Goal: Transaction & Acquisition: Purchase product/service

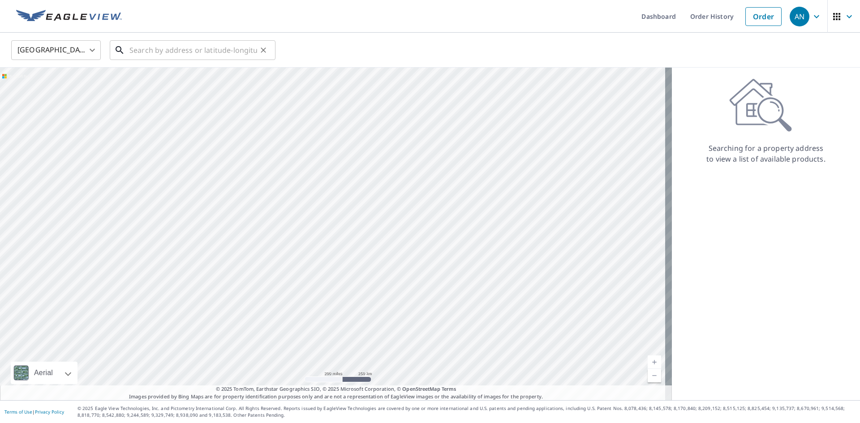
click at [157, 49] on input "text" at bounding box center [193, 50] width 128 height 25
paste input "[STREET_ADDRESS][US_STATE]."
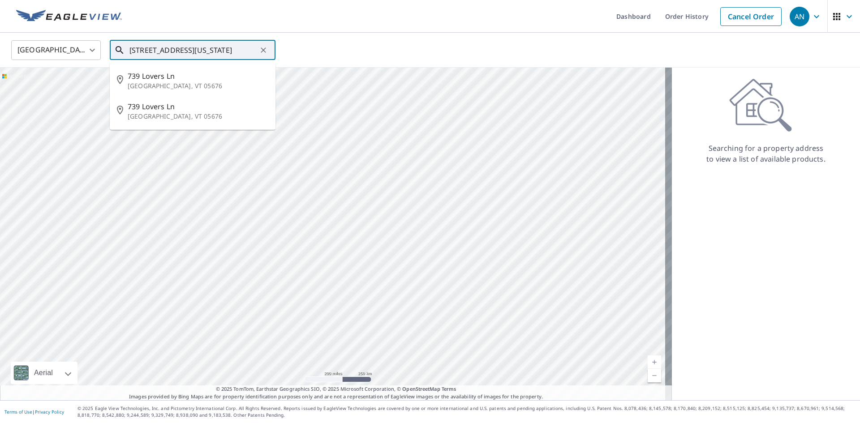
scroll to position [0, 23]
type input "739 Lovers Ln Moretown, VT 05676"
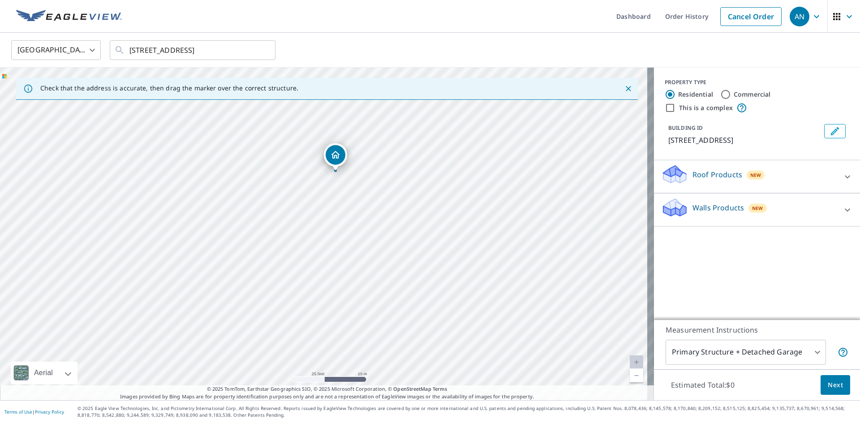
drag, startPoint x: 353, startPoint y: 224, endPoint x: 393, endPoint y: 196, distance: 49.2
click at [393, 196] on div "[STREET_ADDRESS]" at bounding box center [327, 234] width 654 height 333
click at [843, 177] on icon at bounding box center [847, 176] width 11 height 11
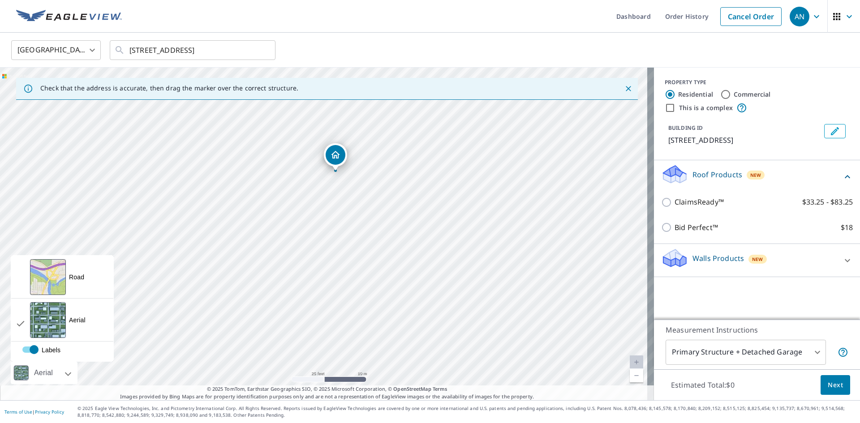
click at [43, 372] on div "Aerial" at bounding box center [43, 373] width 24 height 22
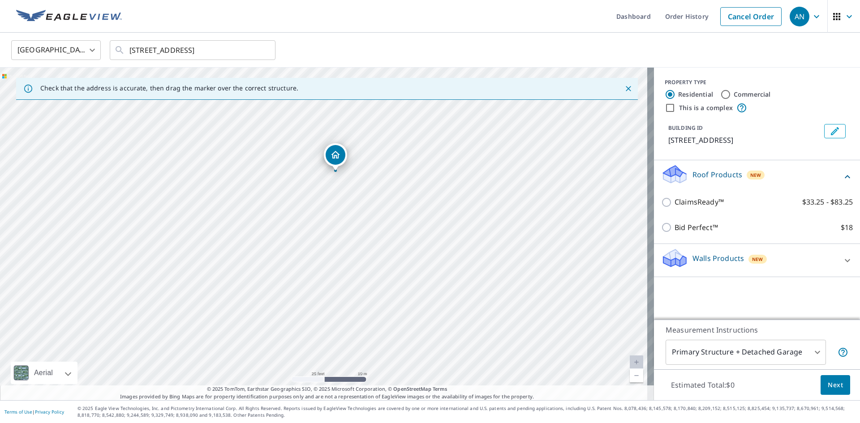
click at [48, 372] on div "Aerial" at bounding box center [43, 373] width 24 height 22
click at [427, 208] on div "739 Lovers Ln Moretown, VT 05660" at bounding box center [327, 234] width 654 height 333
click at [56, 20] on img at bounding box center [69, 16] width 106 height 13
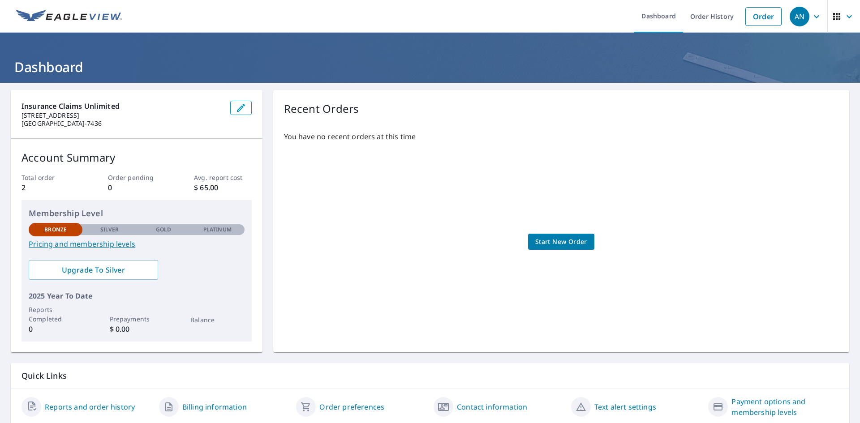
click at [831, 20] on icon "button" at bounding box center [836, 16] width 11 height 11
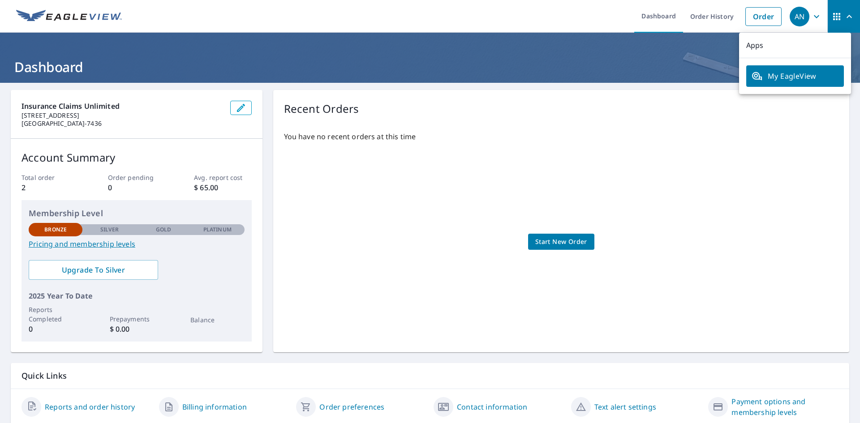
click at [606, 21] on ul "Dashboard Order History Order" at bounding box center [456, 16] width 659 height 33
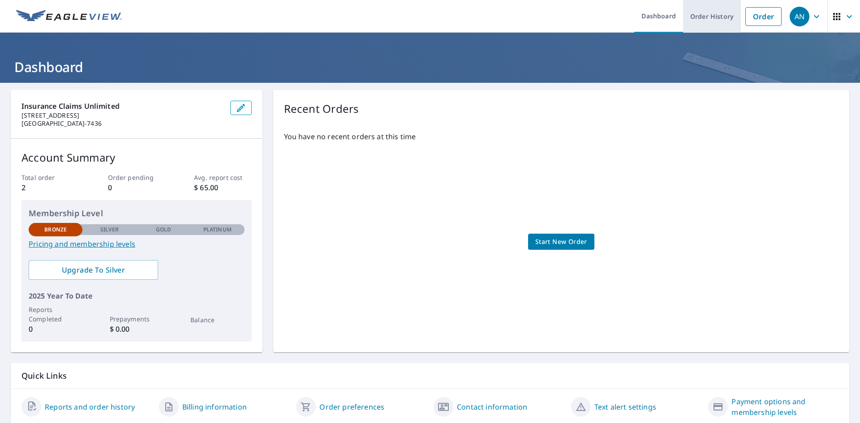
click at [696, 20] on link "Order History" at bounding box center [712, 16] width 58 height 33
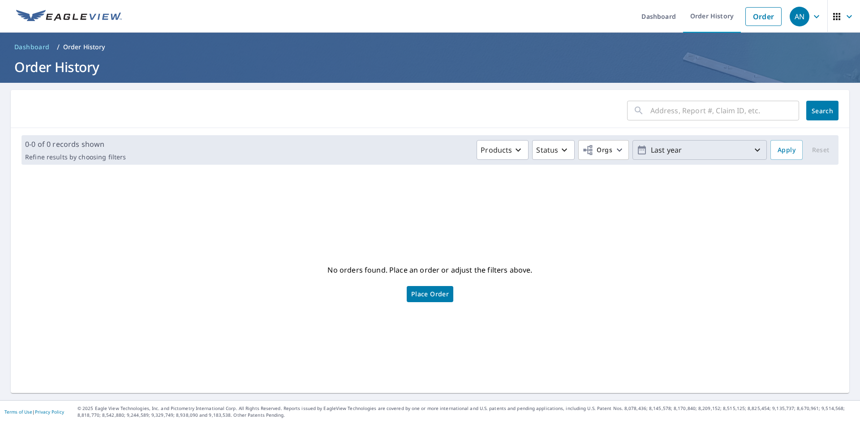
click at [685, 153] on p "Last year" at bounding box center [699, 150] width 105 height 16
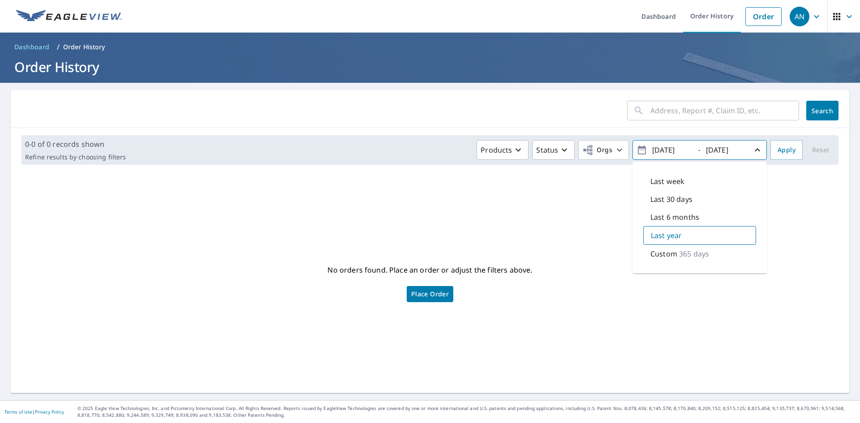
click at [792, 231] on div "No orders found. Place an order or adjust the filters above. Place Order" at bounding box center [430, 282] width 824 height 207
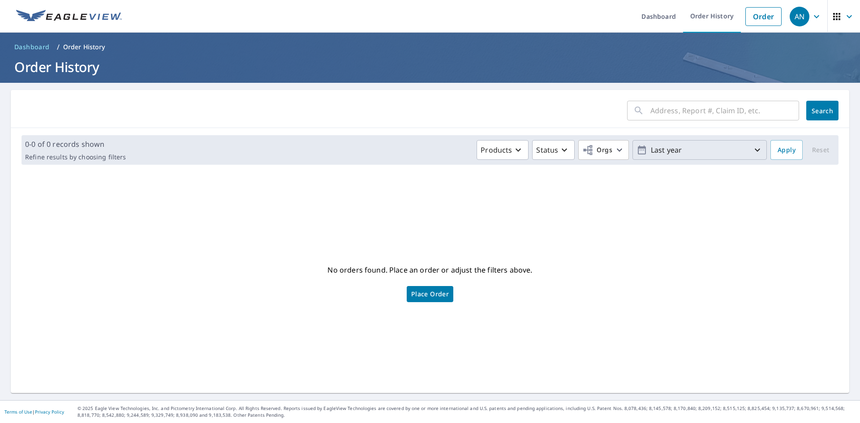
click at [836, 23] on span "button" at bounding box center [843, 16] width 25 height 21
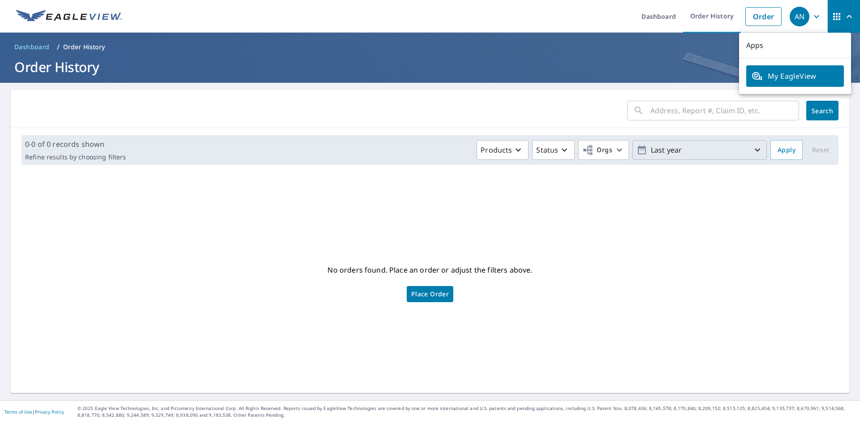
click at [820, 81] on link "My EagleView" at bounding box center [795, 75] width 98 height 21
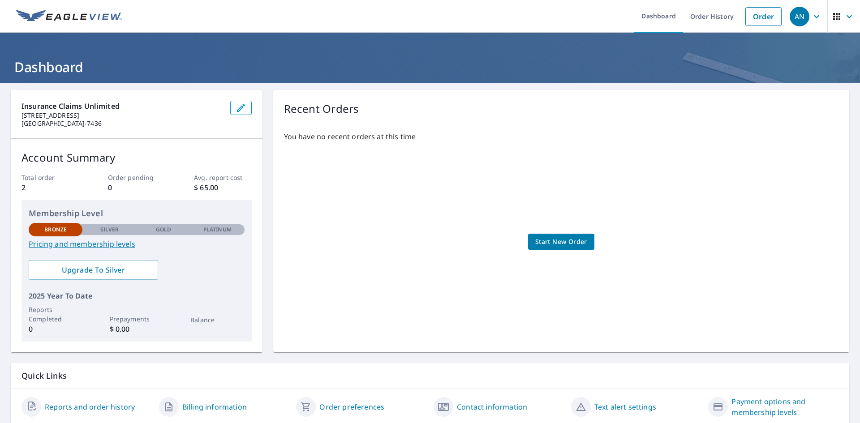
click at [82, 21] on img at bounding box center [69, 16] width 106 height 13
click at [811, 21] on icon "button" at bounding box center [816, 16] width 11 height 11
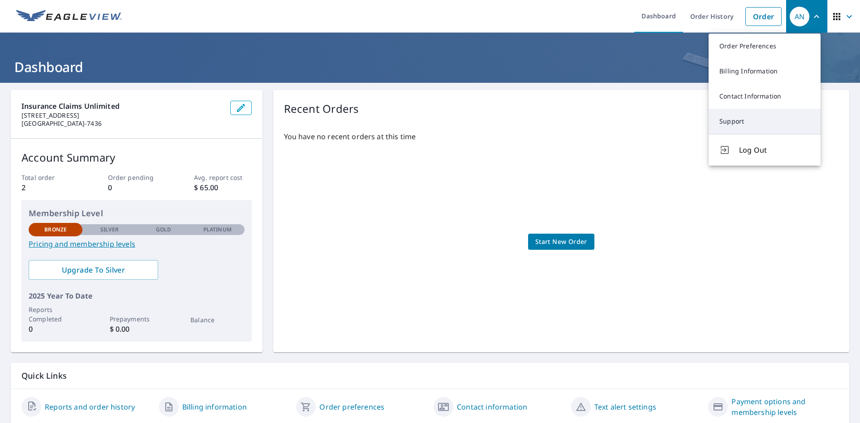
click at [769, 120] on link "Support" at bounding box center [764, 121] width 112 height 25
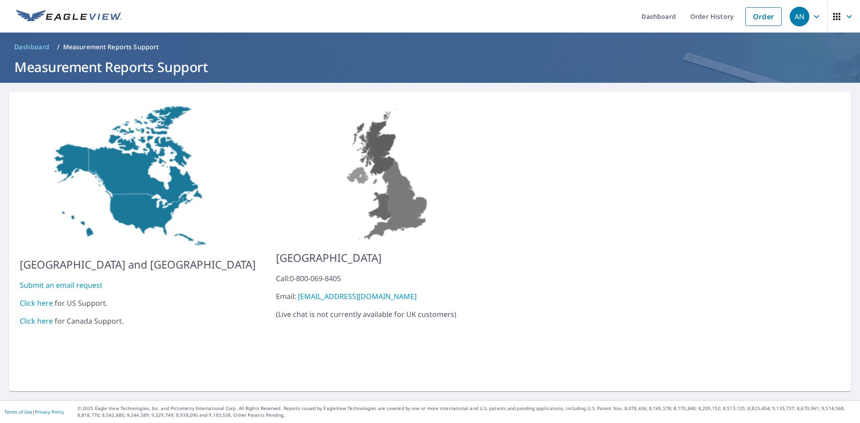
click at [41, 298] on link "Click here" at bounding box center [36, 303] width 33 height 10
drag, startPoint x: 84, startPoint y: 17, endPoint x: 157, endPoint y: 22, distance: 72.7
click at [84, 17] on img at bounding box center [69, 16] width 106 height 13
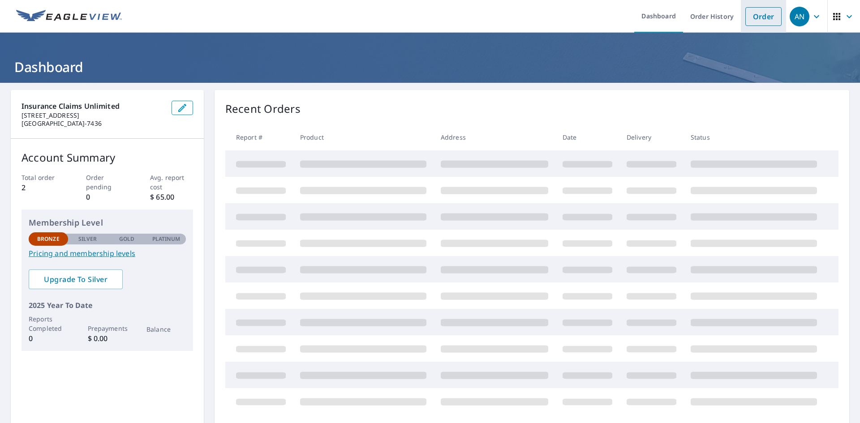
click at [745, 21] on link "Order" at bounding box center [763, 16] width 36 height 19
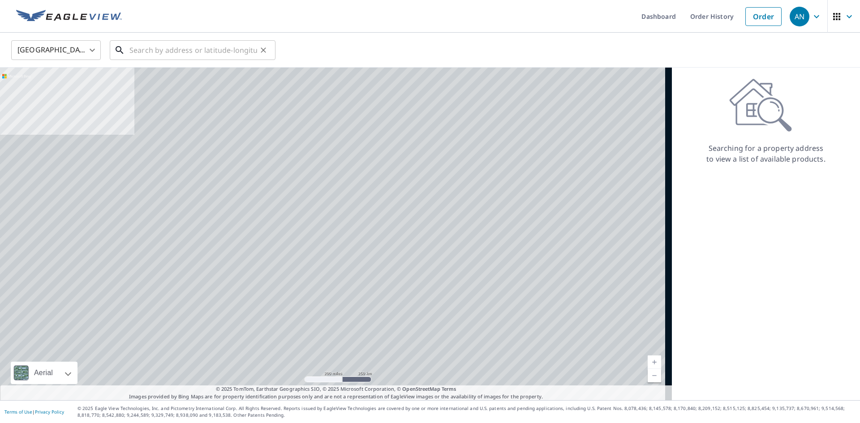
click at [224, 55] on input "text" at bounding box center [193, 50] width 128 height 25
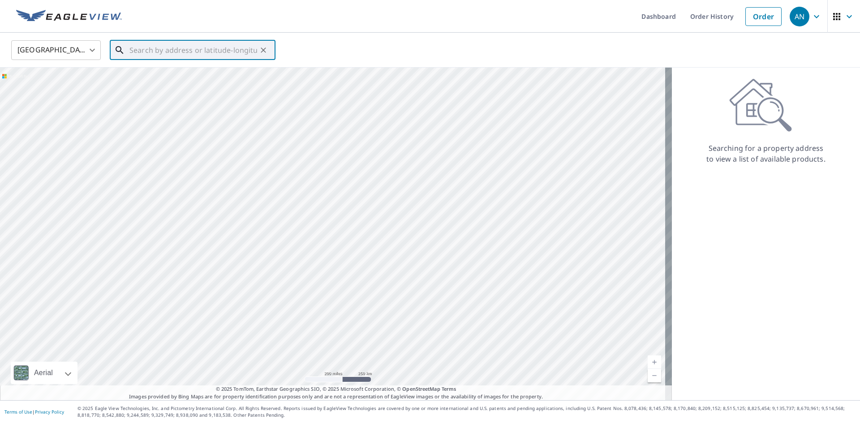
paste input "739 Lovers Lane, Moretown, Vermont 05660."
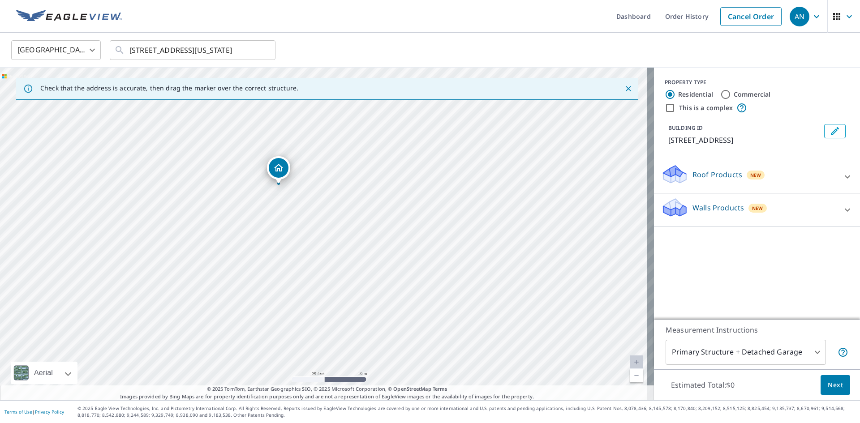
drag, startPoint x: 368, startPoint y: 241, endPoint x: 343, endPoint y: 226, distance: 29.2
click at [343, 226] on div "739 Lovers Ln Moretown, VT 05660" at bounding box center [327, 234] width 654 height 333
drag, startPoint x: 355, startPoint y: 236, endPoint x: 400, endPoint y: 238, distance: 44.4
click at [400, 238] on div "739 Lovers Ln Moretown, VT 05660" at bounding box center [327, 234] width 654 height 333
drag, startPoint x: 381, startPoint y: 189, endPoint x: 440, endPoint y: 169, distance: 61.7
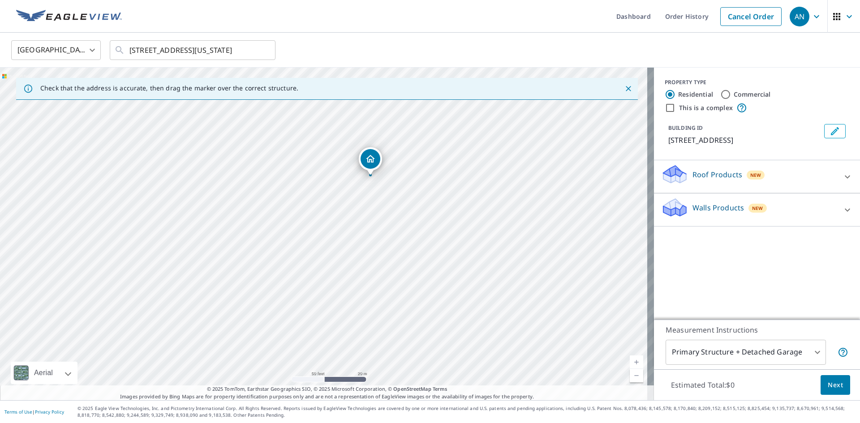
drag, startPoint x: 461, startPoint y: 191, endPoint x: 431, endPoint y: 192, distance: 29.6
click at [431, 192] on div "71 Lovers Ln Moretown, VT 05660" at bounding box center [327, 234] width 654 height 333
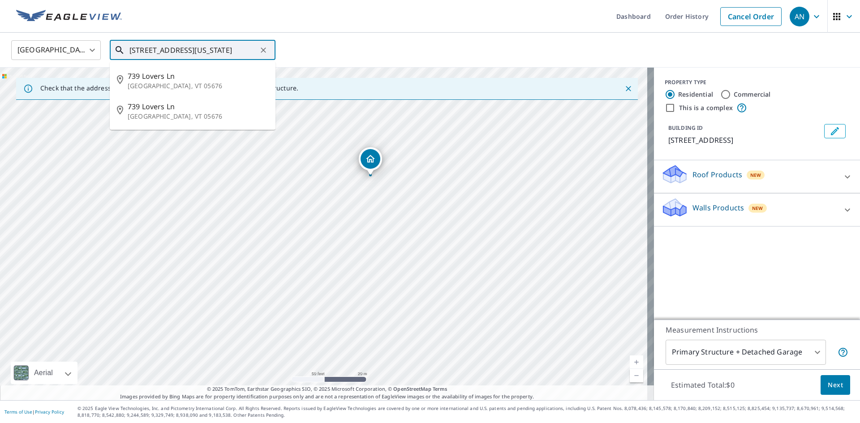
click at [141, 52] on input "739 Lovers Lane, Moretown, Vermont 05660" at bounding box center [193, 50] width 128 height 25
click at [257, 54] on input "731 Lovers Lane, Moretown, Vermont 05660" at bounding box center [193, 50] width 128 height 25
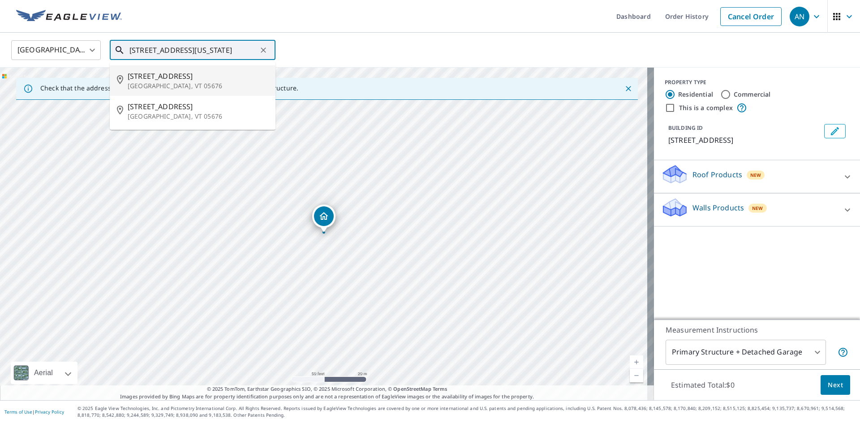
click at [198, 77] on span "731 Lovers Ln" at bounding box center [198, 76] width 141 height 11
type input "731 Lovers Ln Moretown, VT 05676"
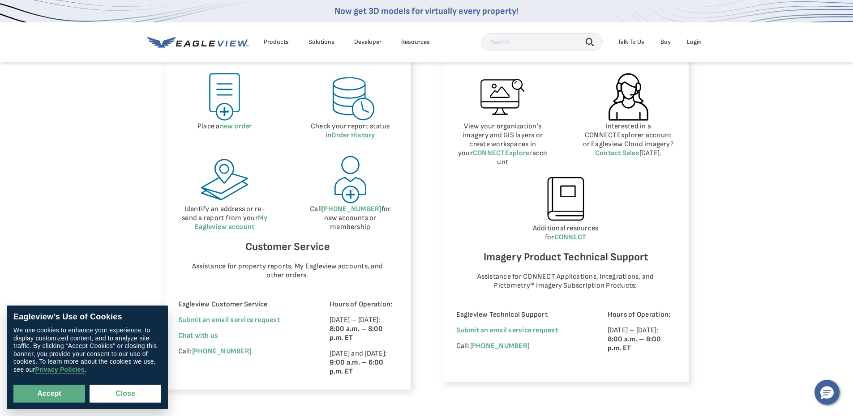
scroll to position [448, 0]
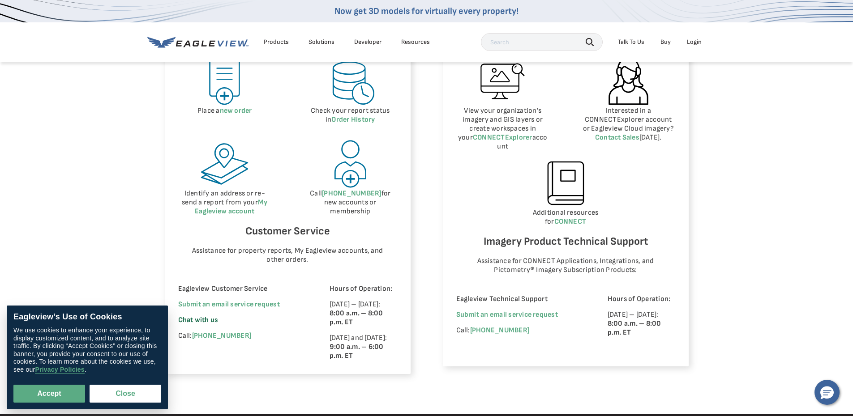
click at [205, 318] on span "Chat with us" at bounding box center [198, 320] width 40 height 9
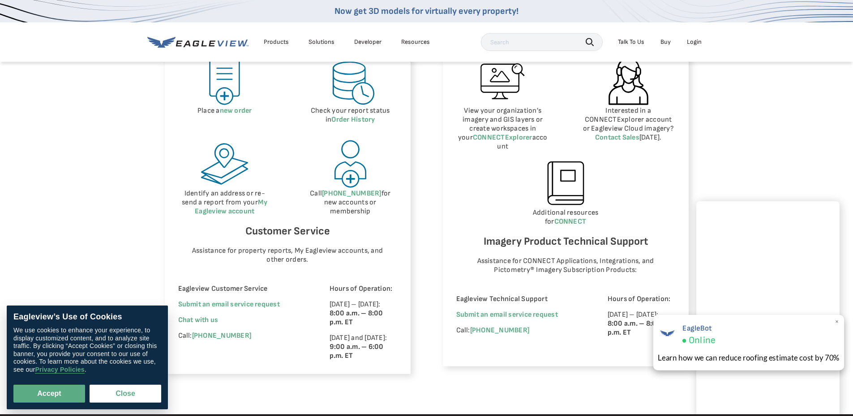
click at [749, 341] on div "EagleBot Online" at bounding box center [749, 334] width 182 height 25
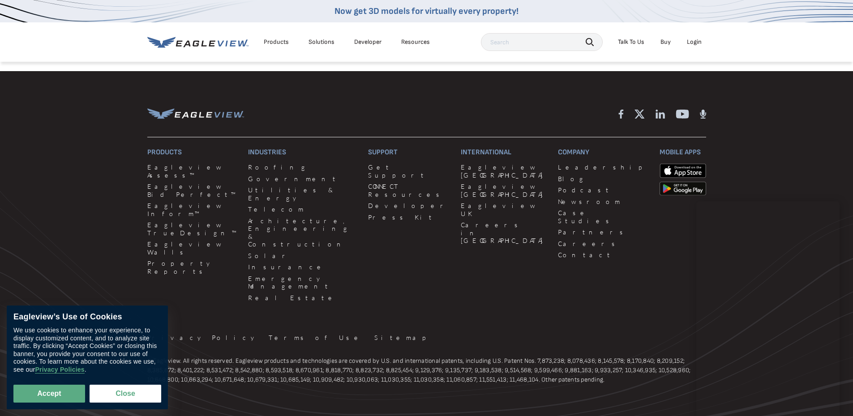
scroll to position [806, 0]
